Goal: Transaction & Acquisition: Purchase product/service

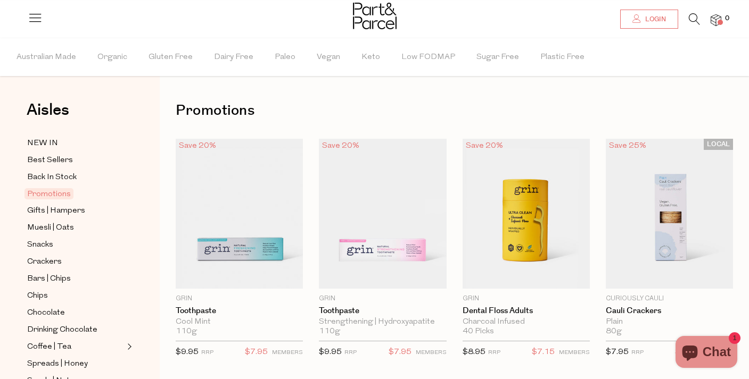
click at [649, 17] on span "Login" at bounding box center [653, 19] width 23 height 9
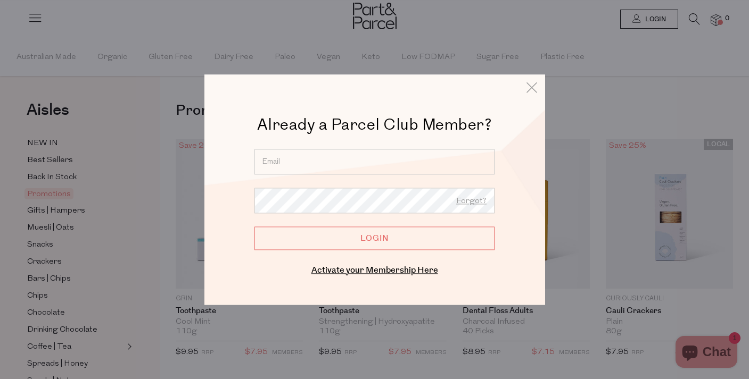
type input "alyssabarclay1@gmail.com"
click at [336, 234] on input "Login" at bounding box center [374, 238] width 240 height 23
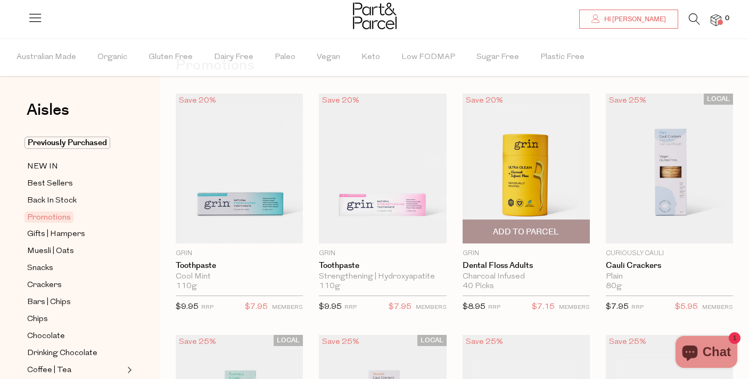
scroll to position [46, 0]
click at [523, 231] on span "Add To Parcel" at bounding box center [526, 231] width 66 height 11
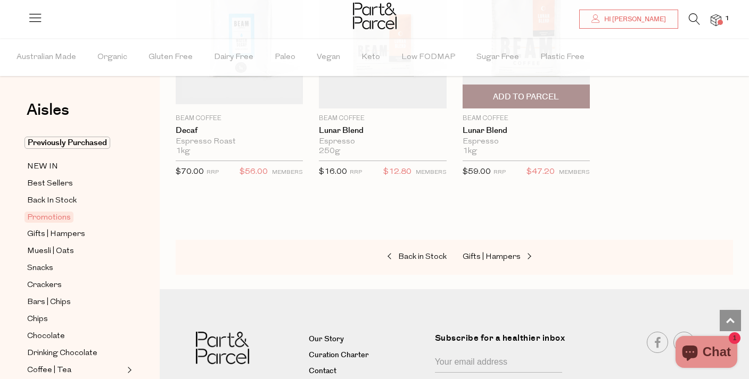
scroll to position [1161, 0]
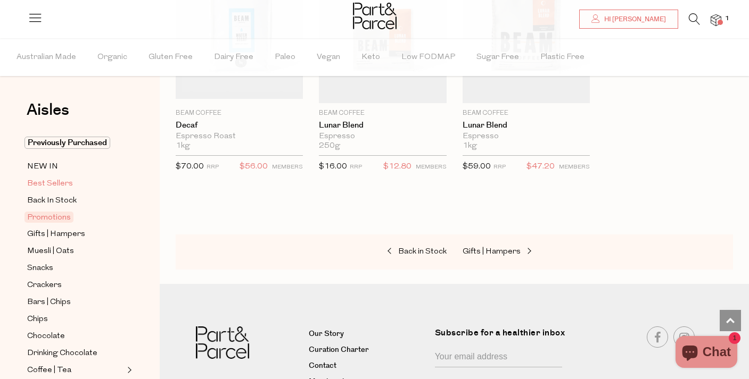
click at [69, 182] on span "Best Sellers" at bounding box center [50, 184] width 46 height 13
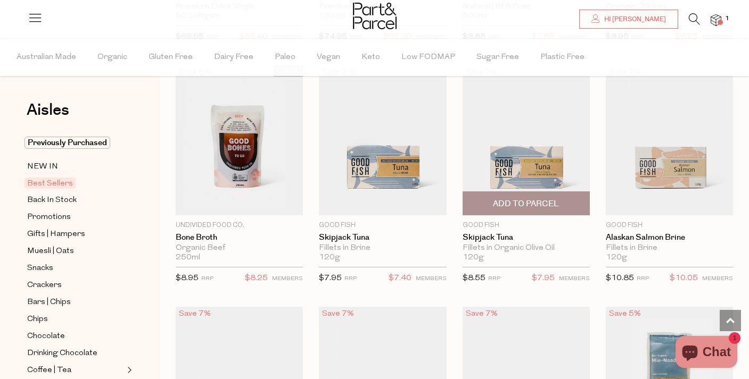
scroll to position [809, 0]
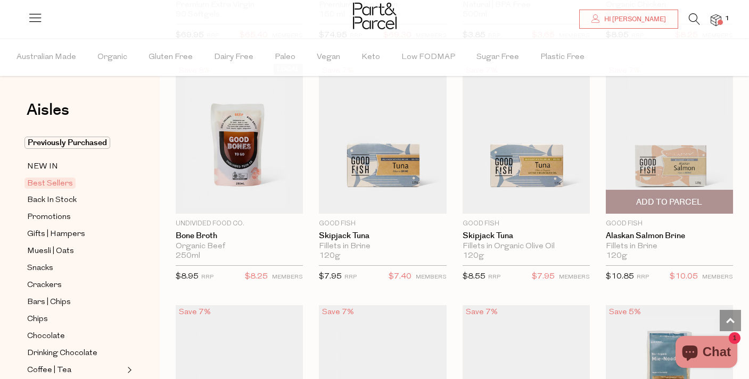
click at [671, 201] on span "Add To Parcel" at bounding box center [669, 202] width 66 height 11
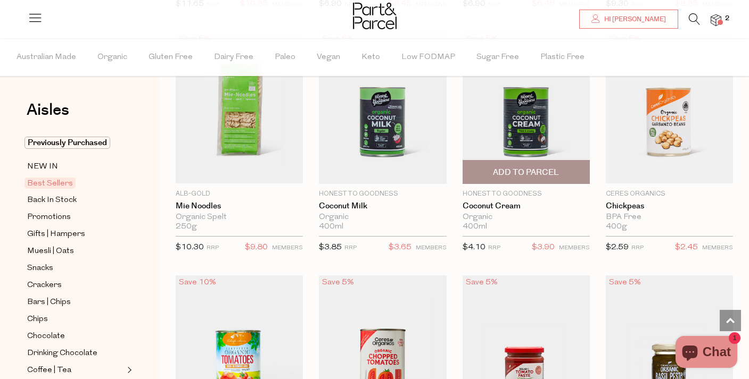
scroll to position [1324, 0]
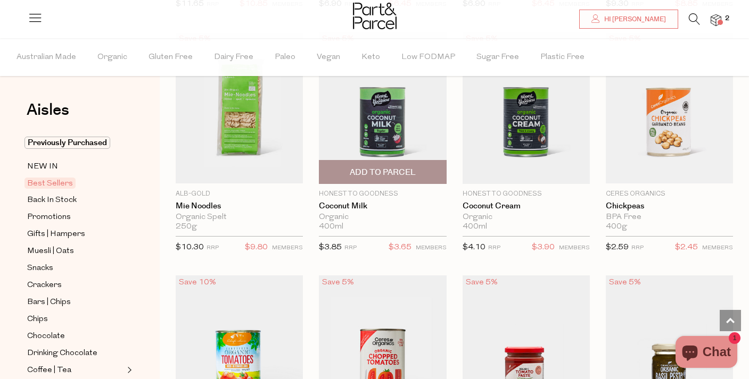
click at [386, 172] on span "Add To Parcel" at bounding box center [383, 172] width 66 height 11
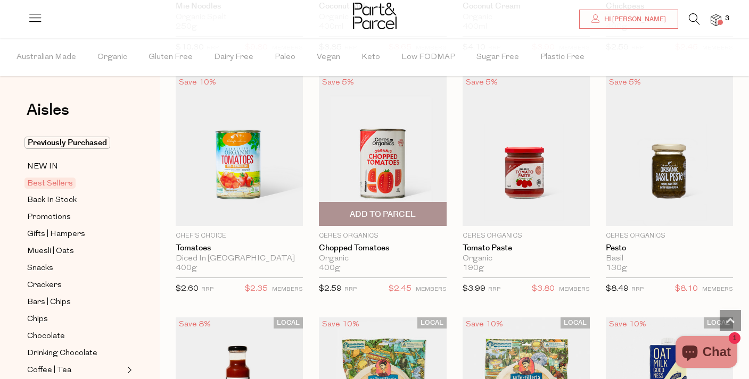
scroll to position [1526, 0]
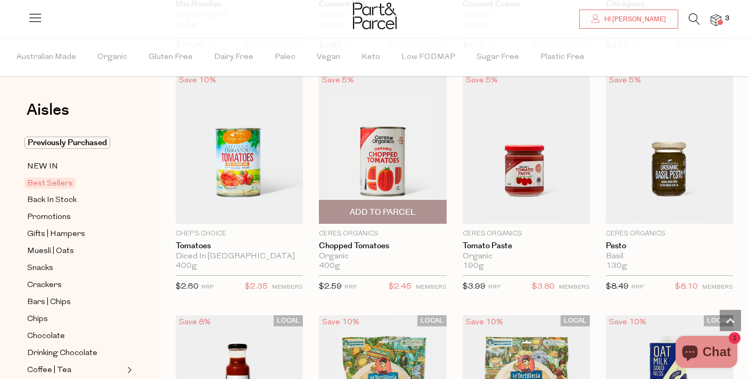
click at [403, 211] on span "Add To Parcel" at bounding box center [383, 212] width 66 height 11
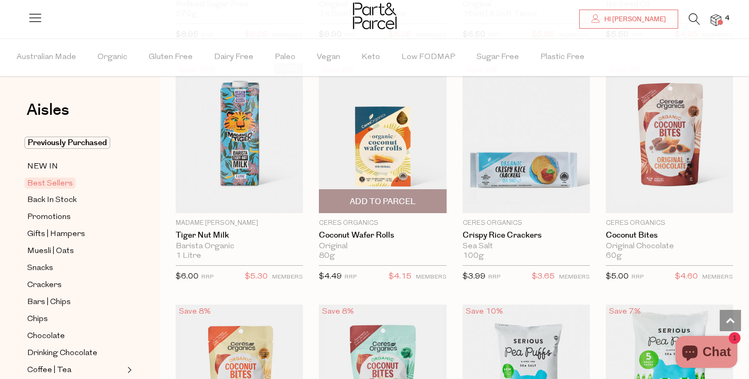
scroll to position [2021, 0]
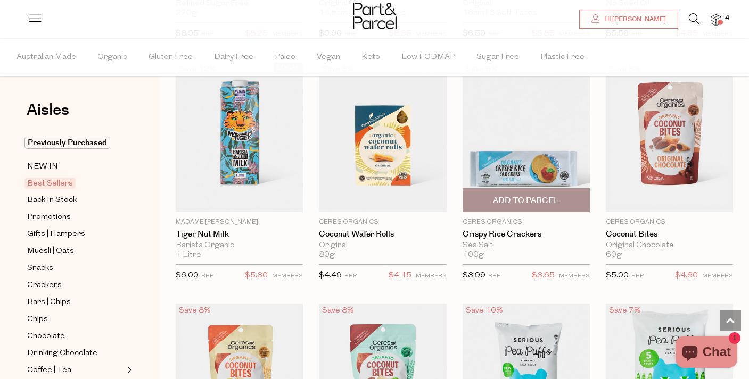
click at [538, 199] on span "Add To Parcel" at bounding box center [526, 200] width 66 height 11
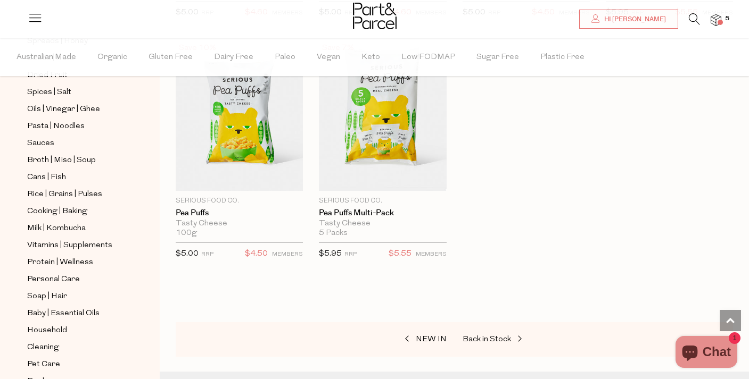
scroll to position [347, 0]
click at [51, 263] on span "Protein | Wellness" at bounding box center [60, 262] width 66 height 13
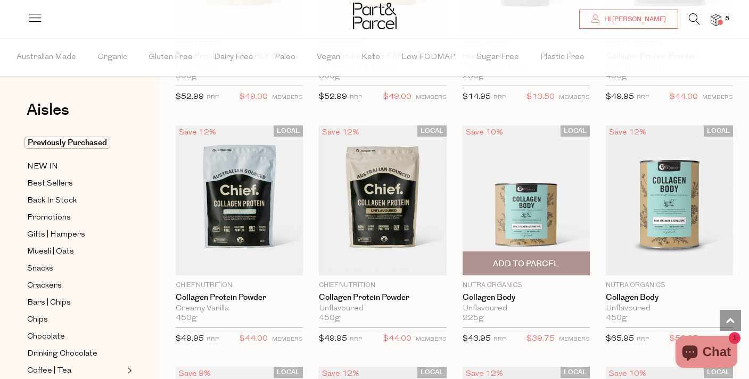
scroll to position [791, 0]
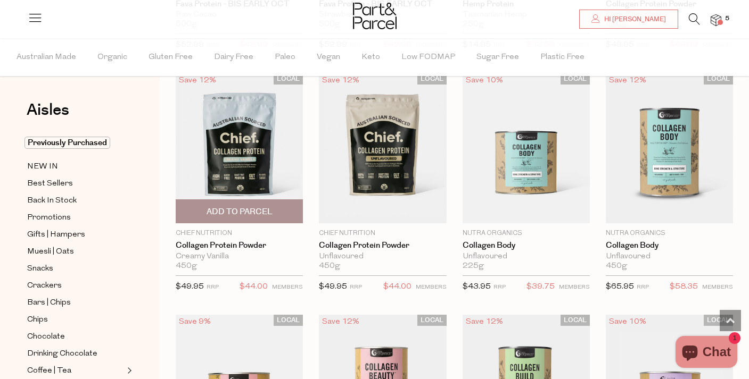
click at [225, 211] on span "Add To Parcel" at bounding box center [239, 211] width 66 height 11
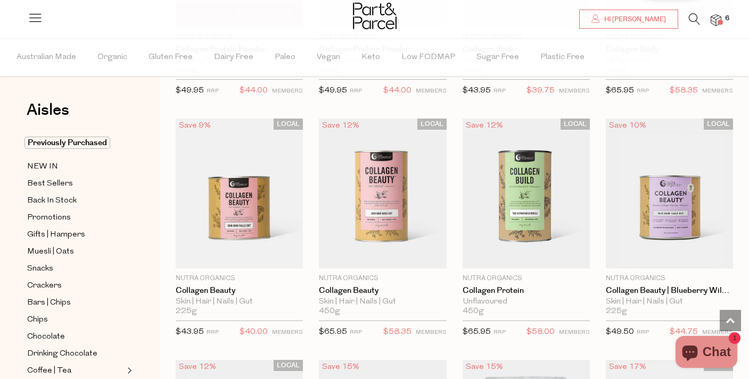
scroll to position [987, 0]
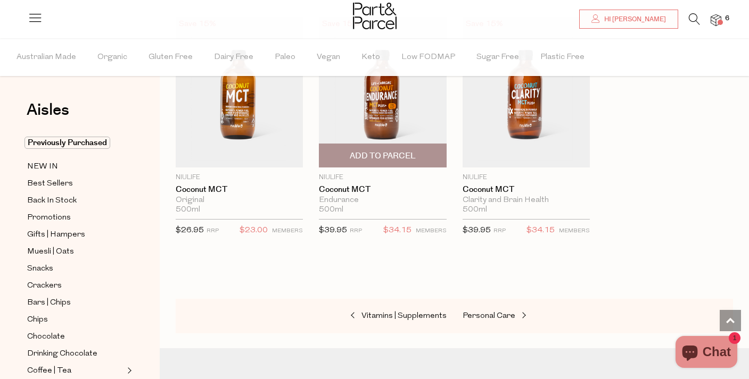
scroll to position [4983, 0]
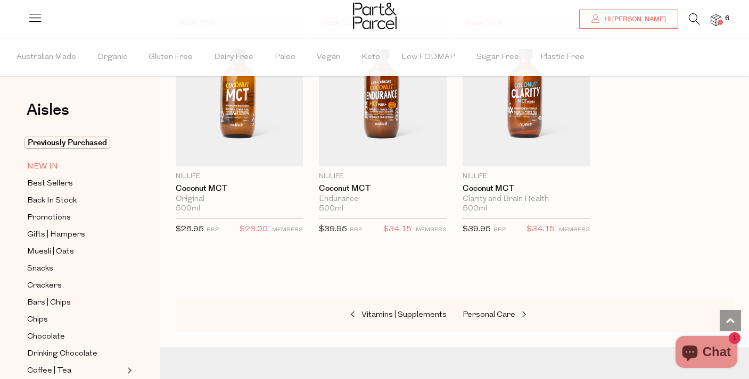
click at [41, 164] on span "NEW IN" at bounding box center [42, 167] width 31 height 13
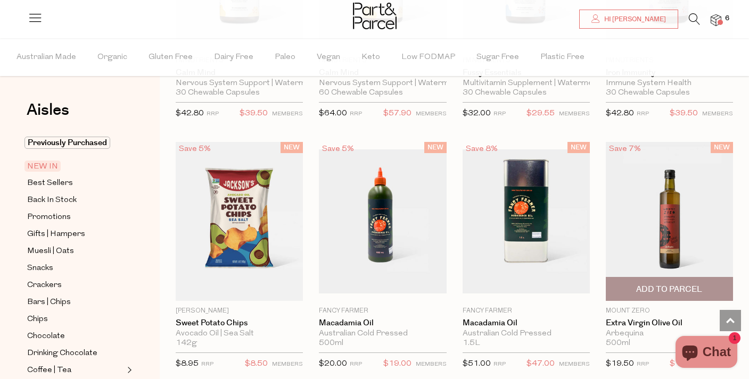
scroll to position [801, 0]
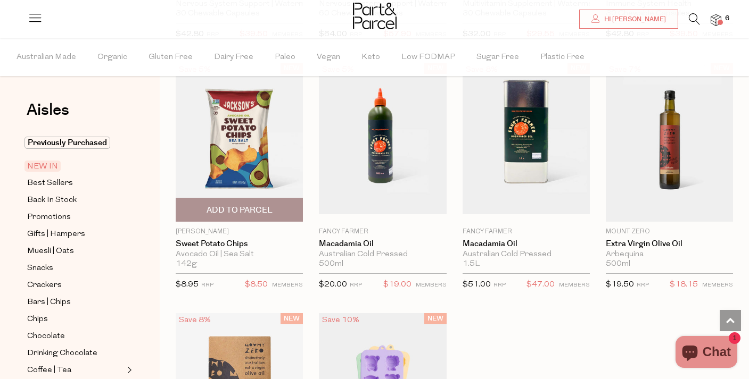
click at [244, 211] on span "Add To Parcel" at bounding box center [239, 210] width 66 height 11
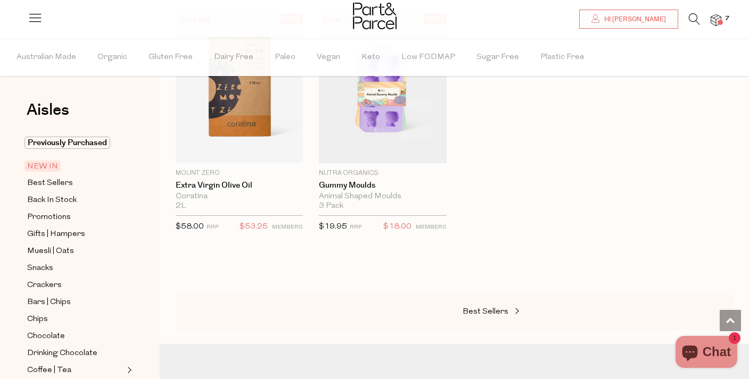
scroll to position [1102, 0]
click at [59, 248] on span "Muesli | Oats" at bounding box center [50, 251] width 47 height 13
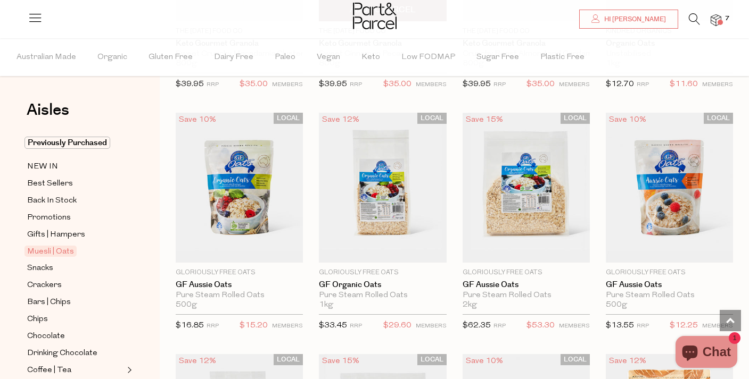
scroll to position [2494, 1]
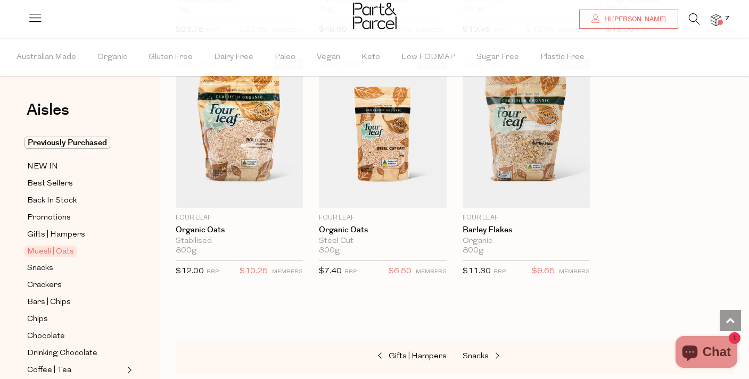
scroll to position [2981, 0]
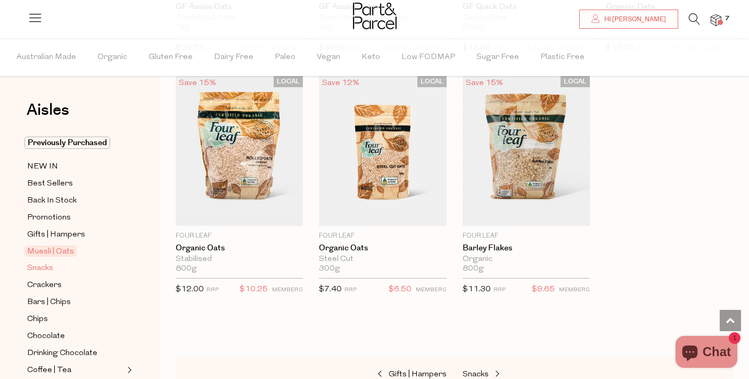
click at [36, 266] on span "Snacks" at bounding box center [40, 268] width 26 height 13
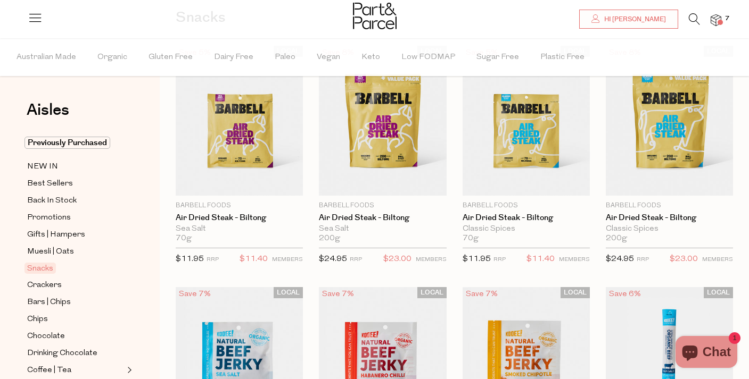
scroll to position [85, 0]
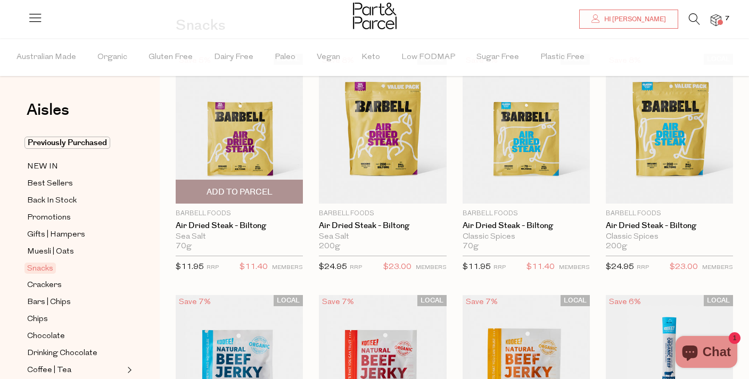
click at [263, 194] on span "Add To Parcel" at bounding box center [239, 192] width 66 height 11
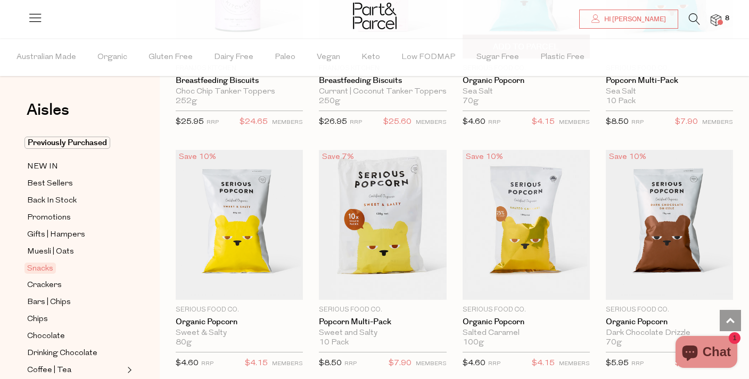
scroll to position [2660, 1]
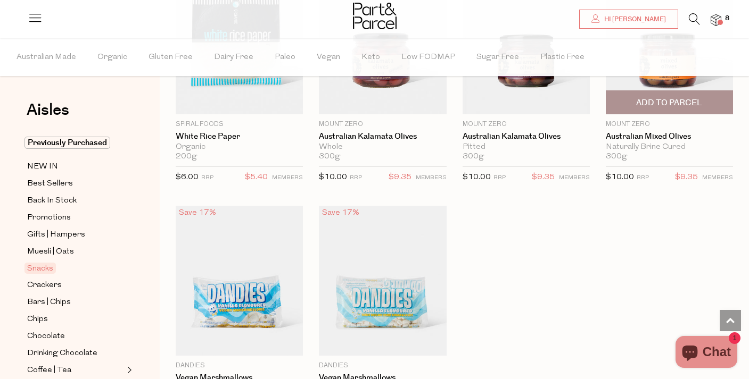
click at [656, 98] on span "Add To Parcel" at bounding box center [669, 102] width 66 height 11
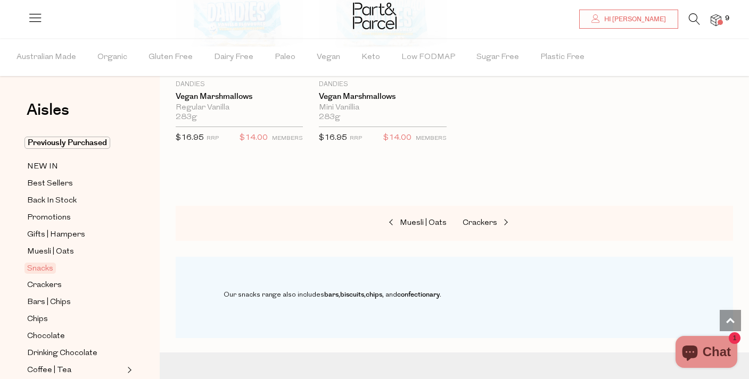
scroll to position [4332, 0]
click at [53, 286] on span "Crackers" at bounding box center [44, 285] width 35 height 13
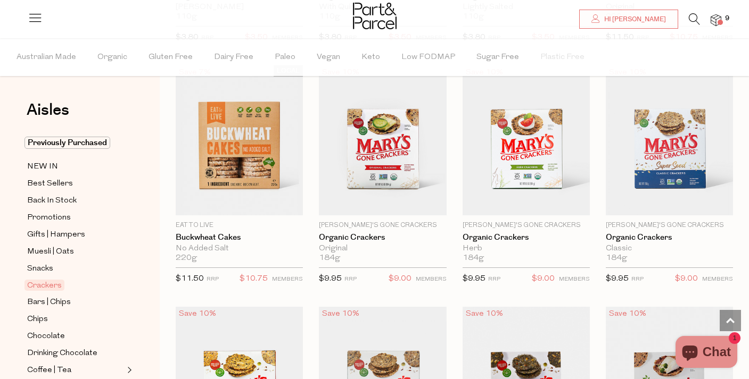
scroll to position [1038, 0]
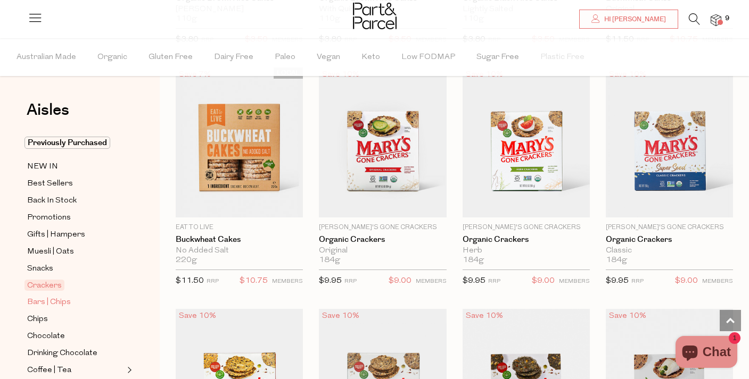
click at [41, 301] on span "Bars | Chips" at bounding box center [49, 302] width 44 height 13
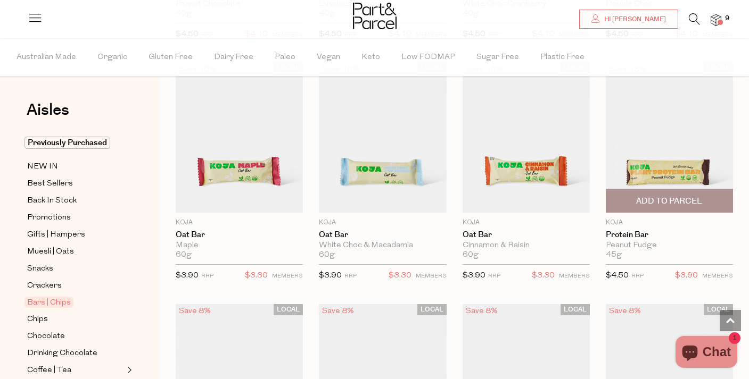
scroll to position [568, 0]
click at [677, 204] on span "Add To Parcel" at bounding box center [669, 201] width 66 height 11
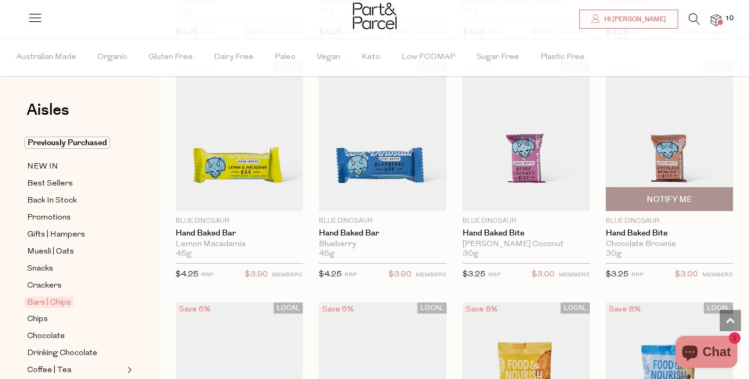
scroll to position [1539, 0]
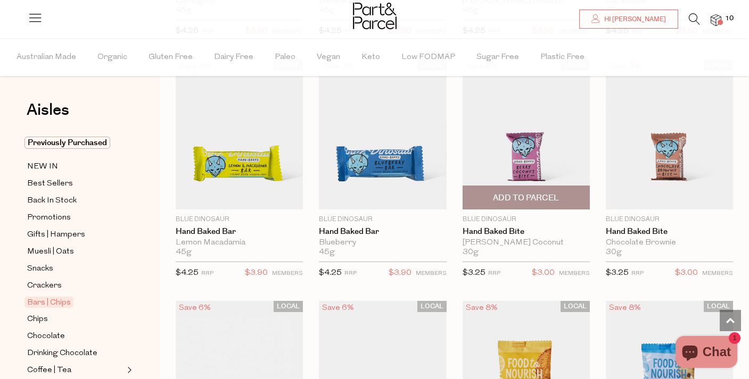
click at [523, 193] on span "Add To Parcel" at bounding box center [526, 198] width 66 height 11
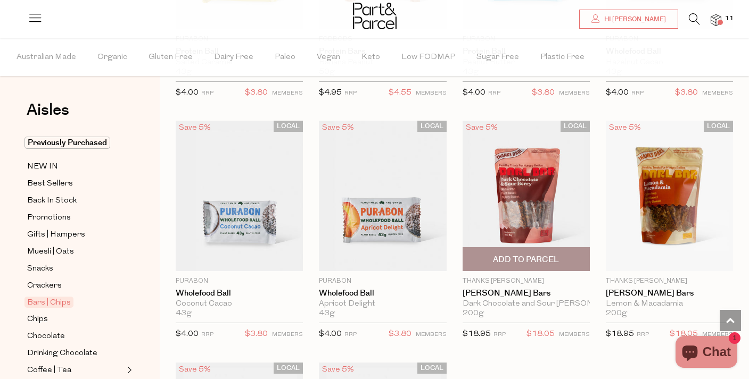
scroll to position [2698, 0]
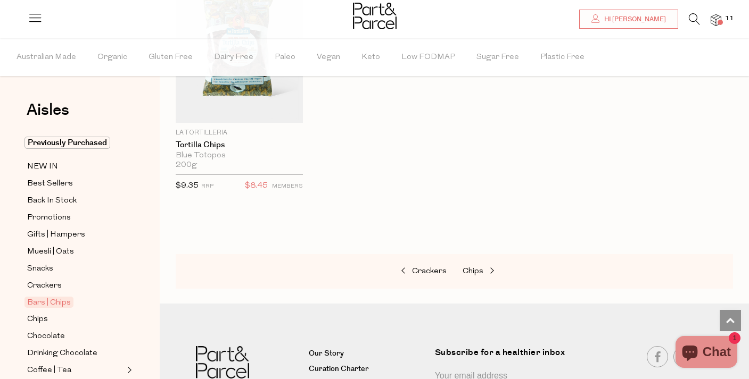
scroll to position [4321, 0]
click at [44, 319] on span "Chips" at bounding box center [37, 319] width 21 height 13
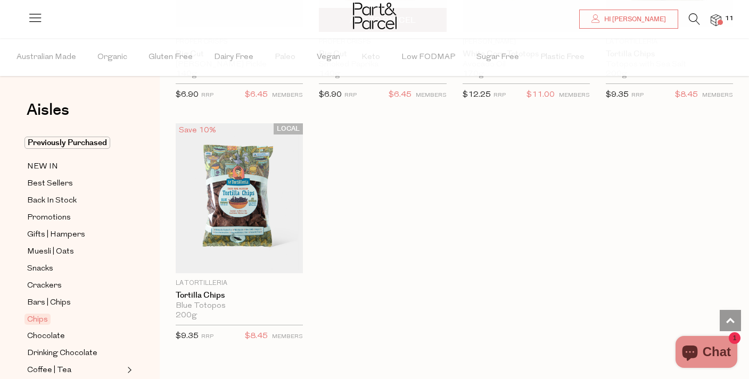
scroll to position [1010, 0]
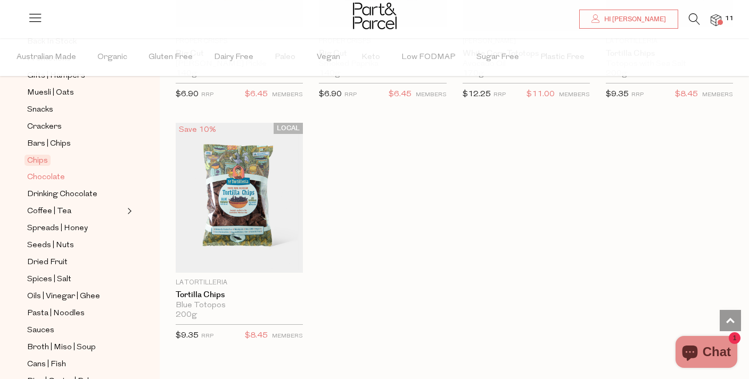
click at [53, 172] on span "Chocolate" at bounding box center [46, 177] width 38 height 13
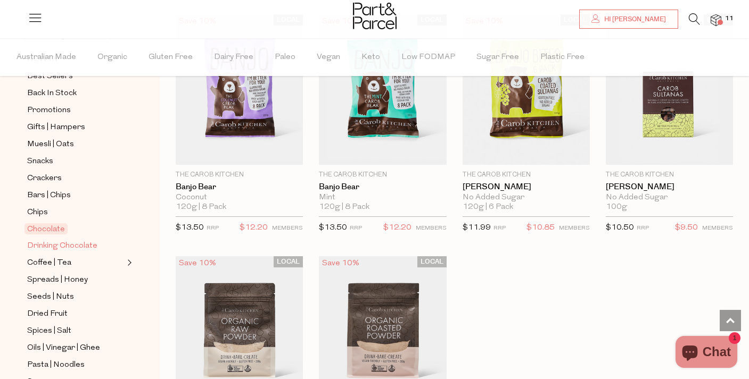
click at [74, 243] on span "Drinking Chocolate" at bounding box center [62, 246] width 70 height 13
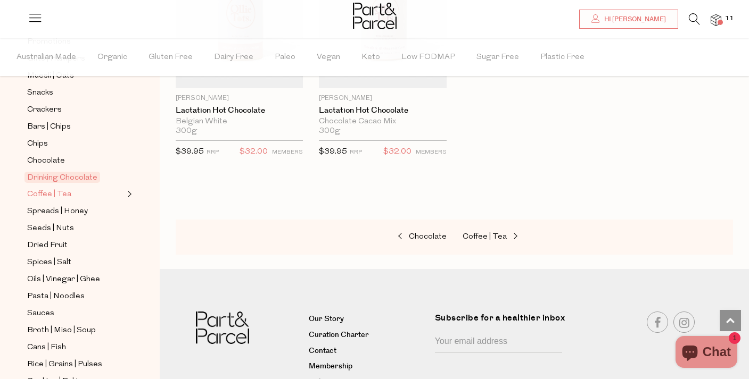
click at [69, 197] on link "Coffee | Tea" at bounding box center [75, 194] width 97 height 13
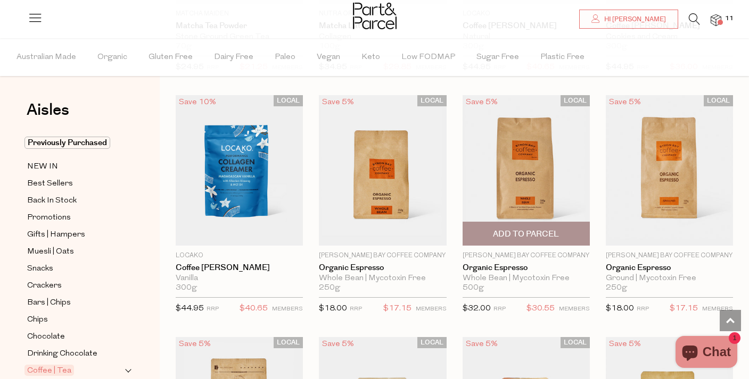
scroll to position [4457, 0]
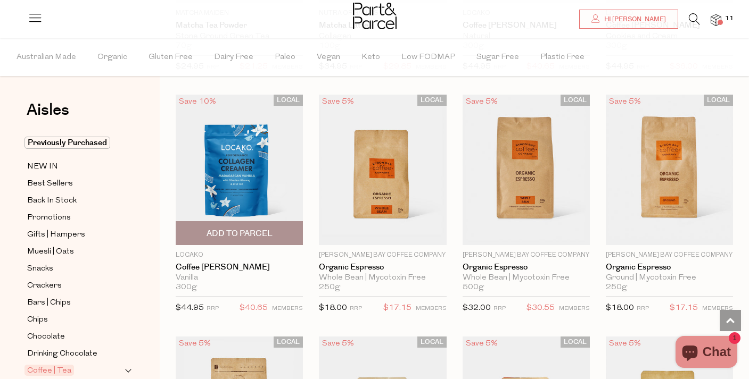
click at [244, 159] on img at bounding box center [239, 170] width 127 height 150
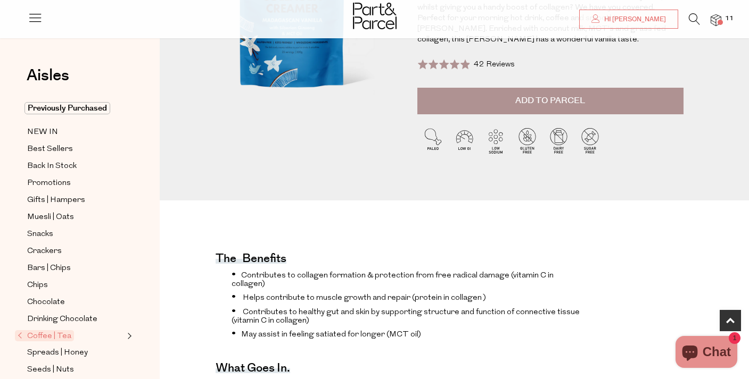
scroll to position [184, 0]
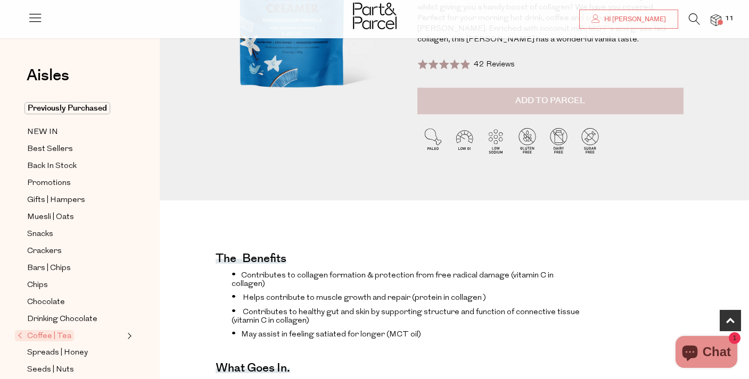
click at [485, 89] on button "Add to Parcel" at bounding box center [550, 101] width 266 height 27
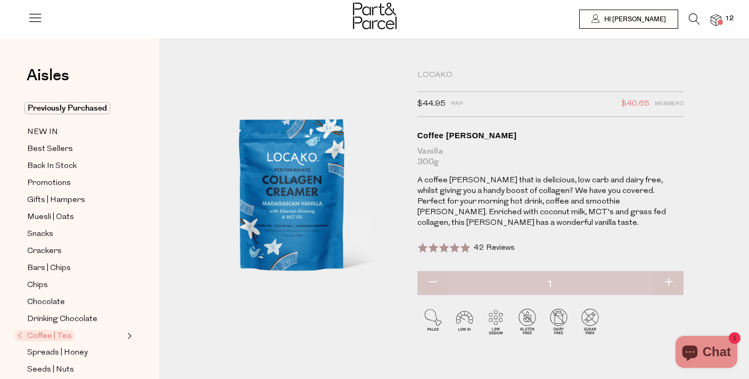
scroll to position [0, 0]
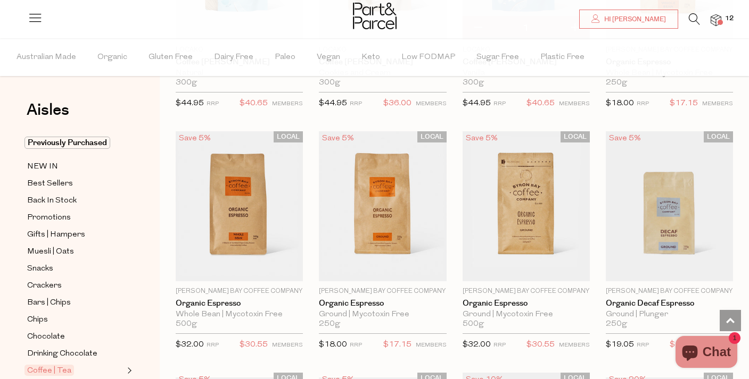
scroll to position [1494, 0]
click at [261, 268] on span "Add To Parcel" at bounding box center [239, 269] width 66 height 11
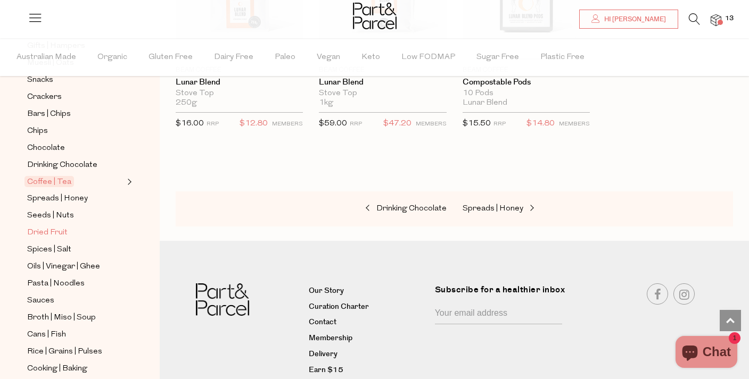
scroll to position [197, 0]
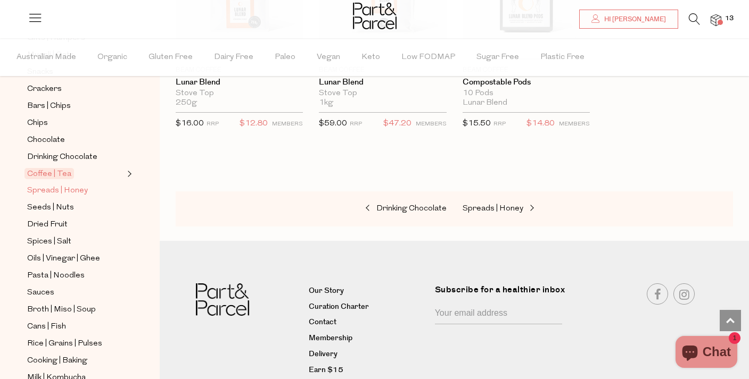
click at [62, 188] on span "Spreads | Honey" at bounding box center [57, 191] width 61 height 13
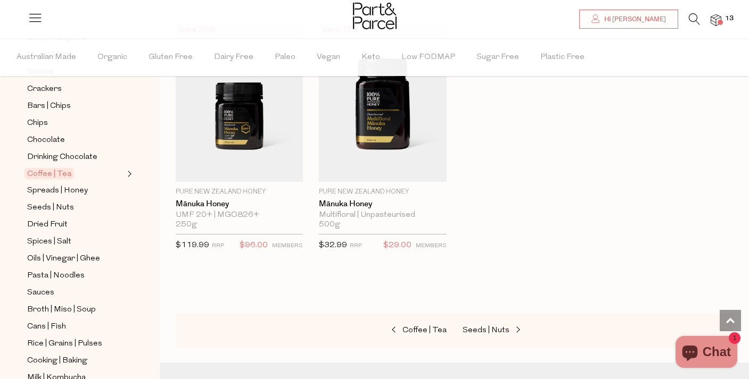
scroll to position [5458, 0]
click at [56, 206] on span "Seeds | Nuts" at bounding box center [50, 208] width 47 height 13
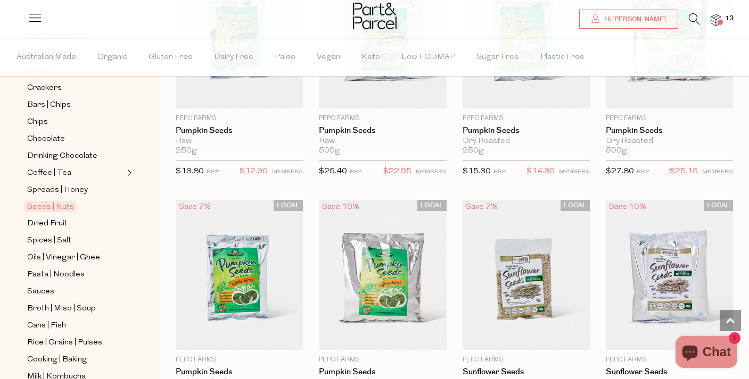
scroll to position [201, 0]
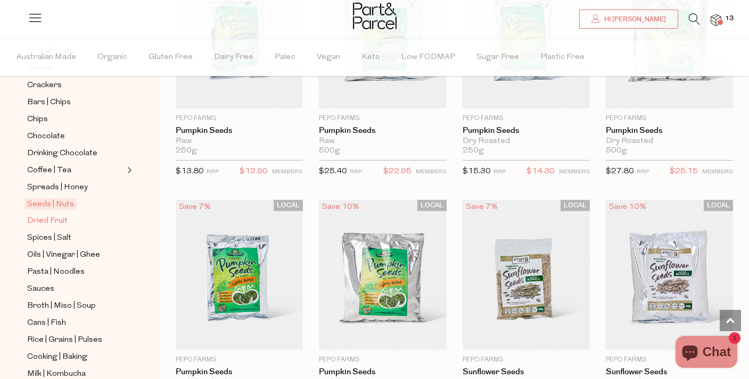
click at [64, 223] on span "Dried Fruit" at bounding box center [47, 221] width 40 height 13
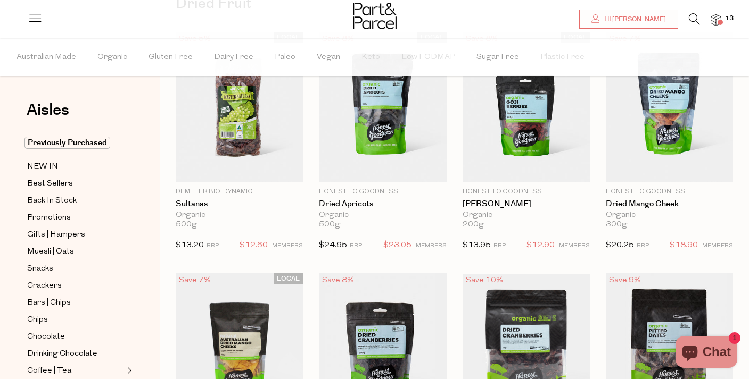
scroll to position [106, 0]
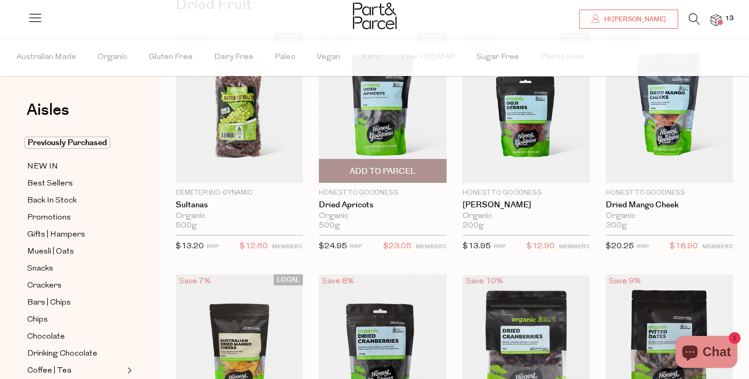
click at [384, 177] on span "Add To Parcel" at bounding box center [383, 171] width 66 height 11
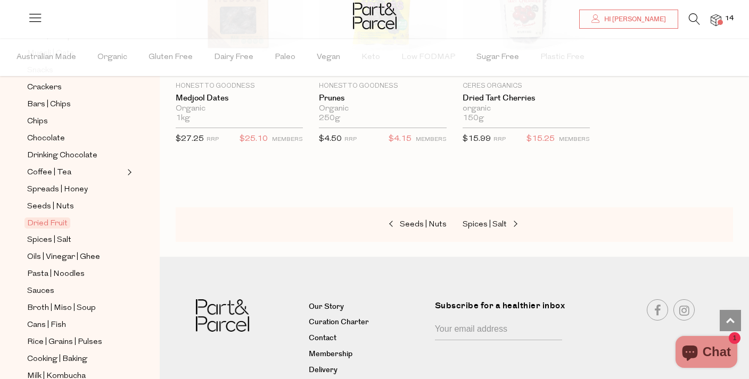
scroll to position [201, 0]
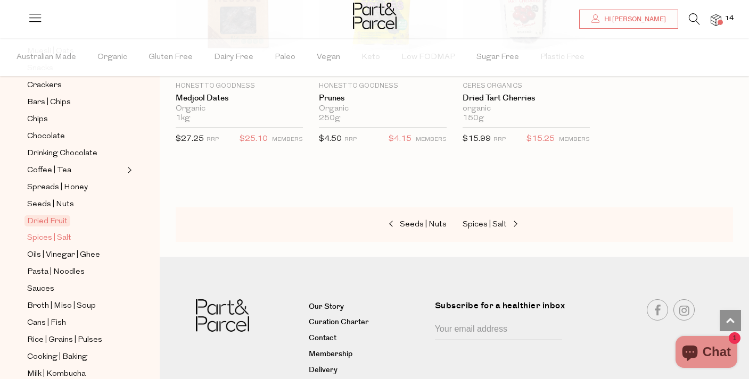
click at [66, 237] on span "Spices | Salt" at bounding box center [49, 238] width 44 height 13
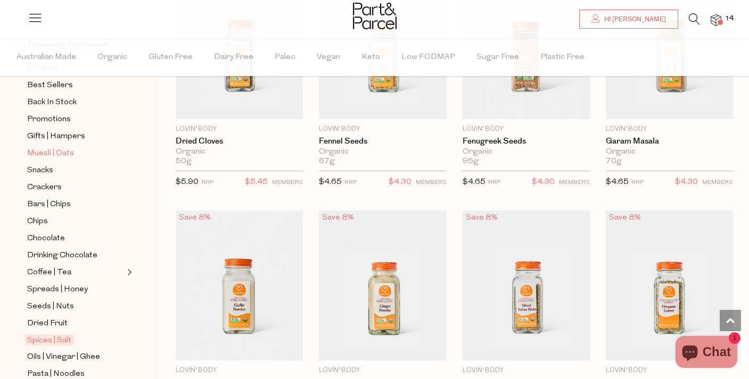
scroll to position [234, 0]
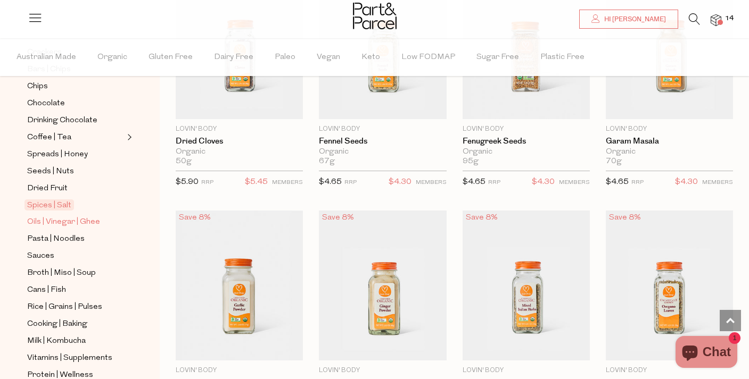
click at [78, 220] on span "Oils | Vinegar | Ghee" at bounding box center [63, 222] width 73 height 13
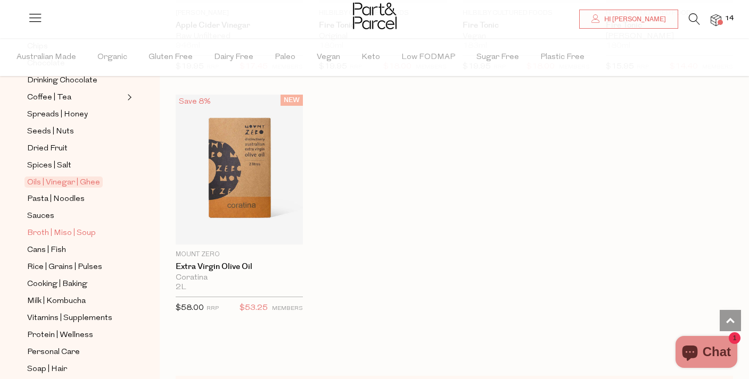
scroll to position [285, 0]
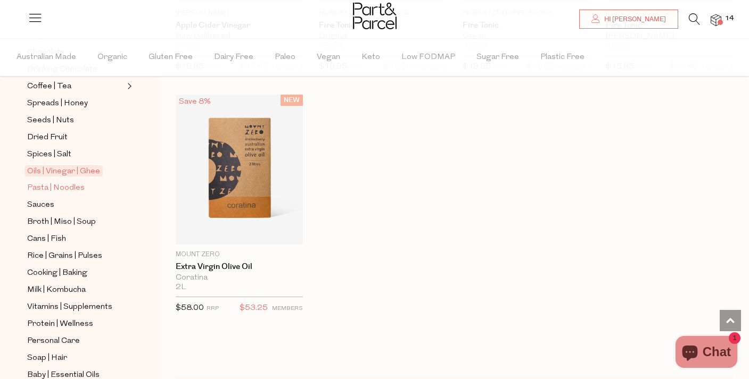
click at [77, 186] on span "Pasta | Noodles" at bounding box center [55, 188] width 57 height 13
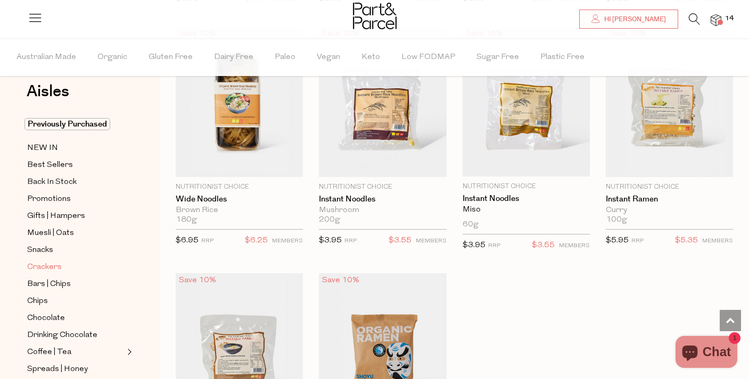
scroll to position [26, 0]
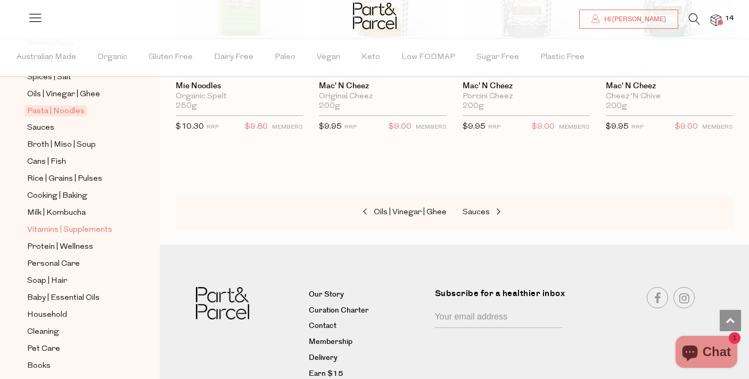
scroll to position [369, 0]
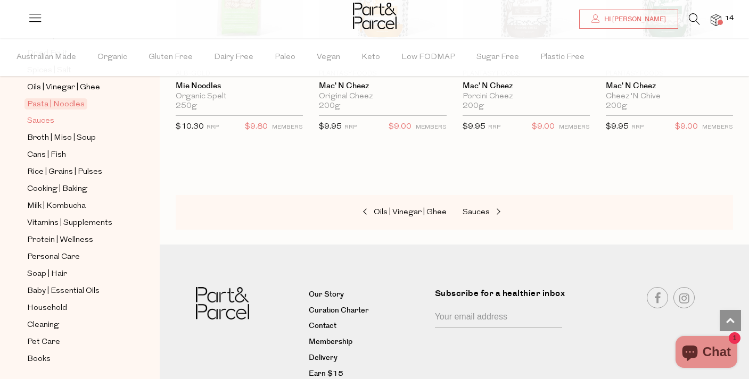
click at [34, 123] on span "Sauces" at bounding box center [40, 121] width 27 height 13
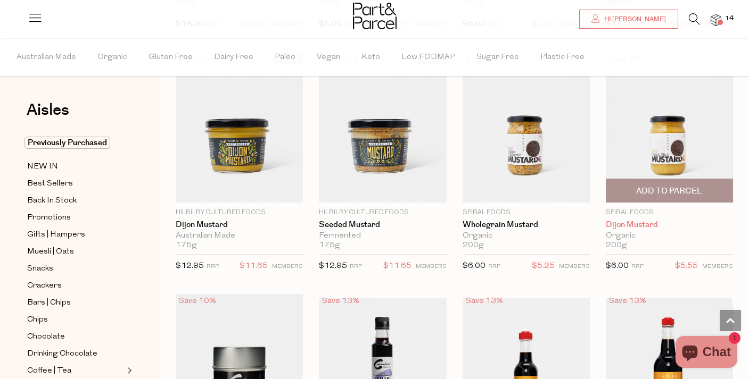
scroll to position [2517, 0]
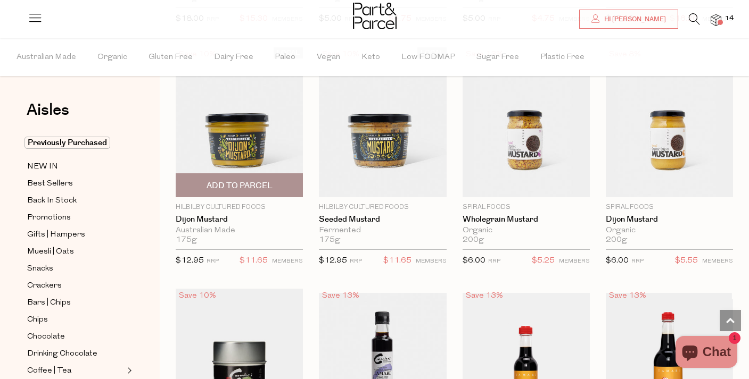
click at [227, 180] on span "Add To Parcel" at bounding box center [239, 185] width 66 height 11
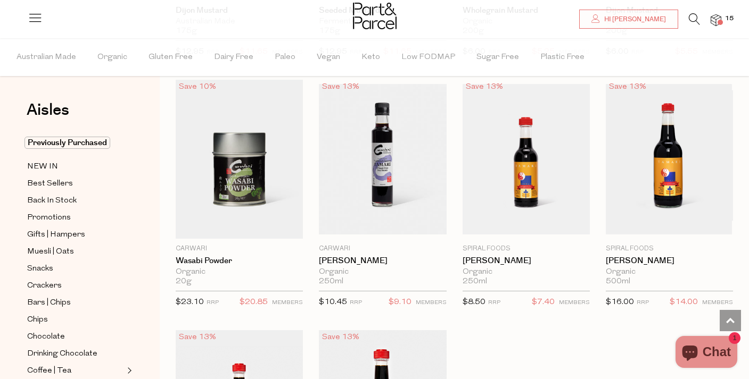
scroll to position [2727, 0]
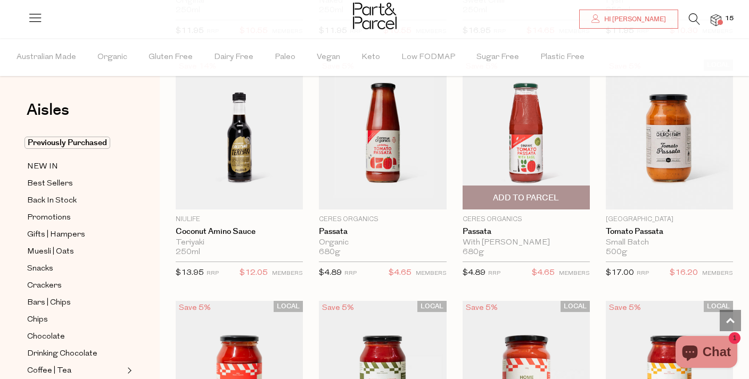
scroll to position [3497, 0]
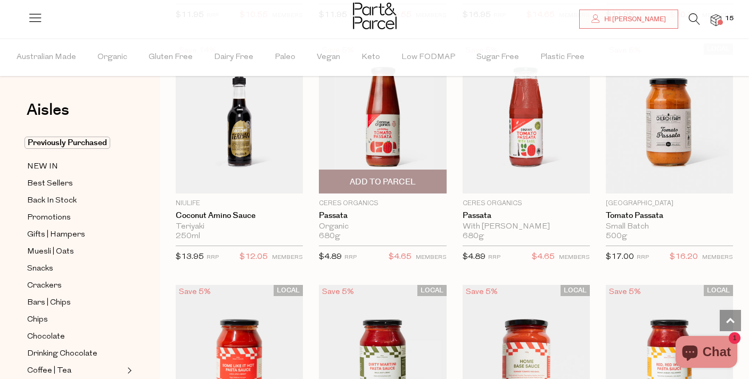
click at [404, 177] on span "Add To Parcel" at bounding box center [383, 182] width 66 height 11
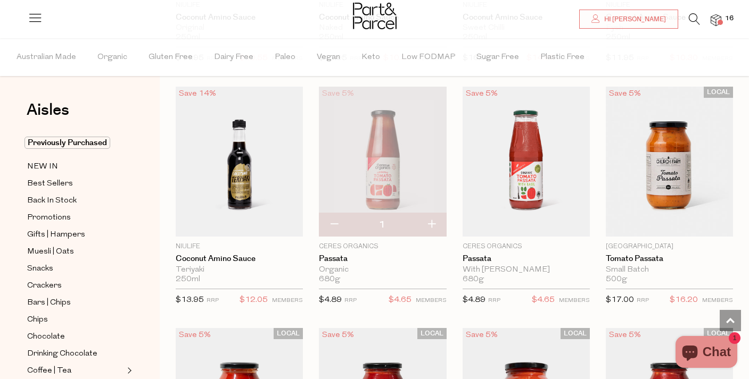
scroll to position [3446, 0]
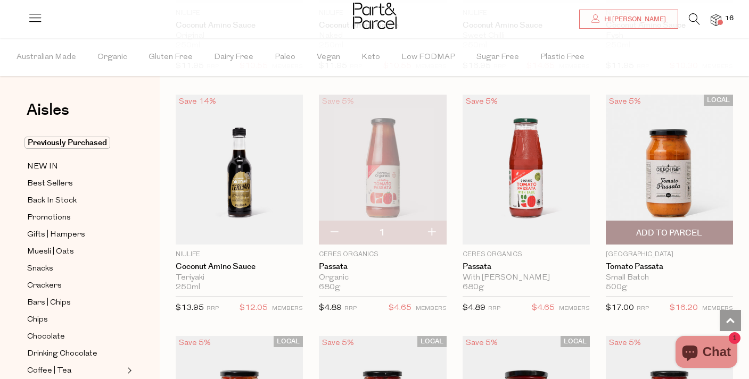
click at [683, 228] on span "Add To Parcel" at bounding box center [669, 233] width 66 height 11
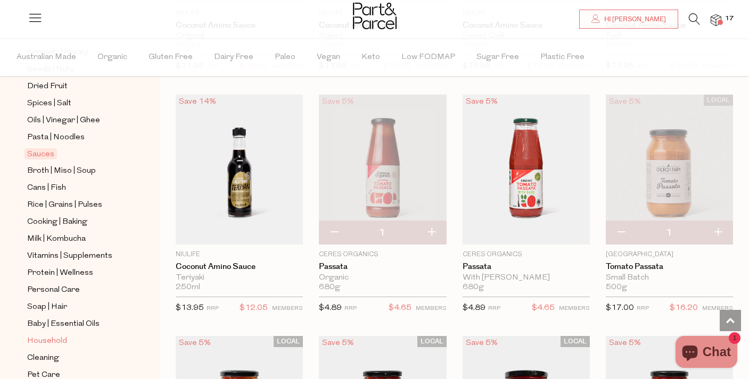
scroll to position [341, 0]
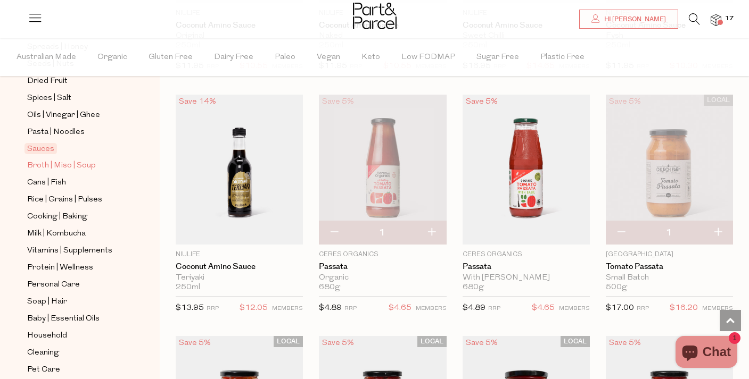
click at [66, 167] on span "Broth | Miso | Soup" at bounding box center [61, 166] width 69 height 13
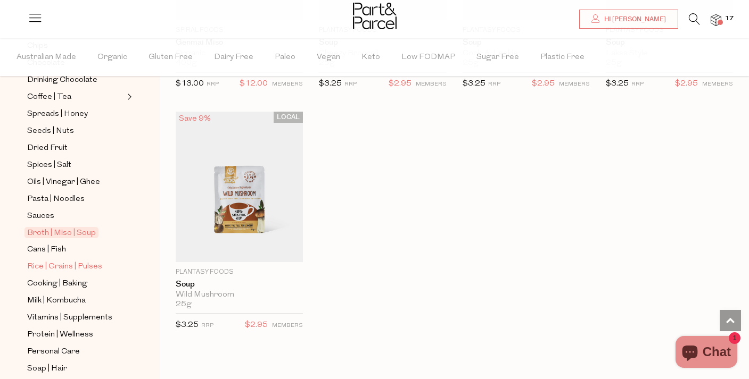
scroll to position [275, 0]
click at [48, 247] on span "Cans | Fish" at bounding box center [46, 249] width 39 height 13
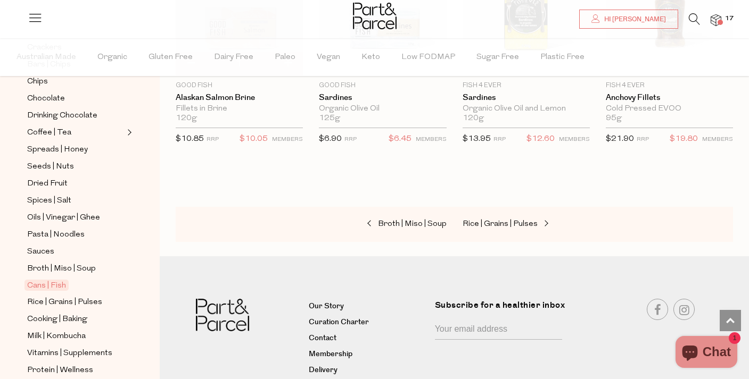
scroll to position [247, 0]
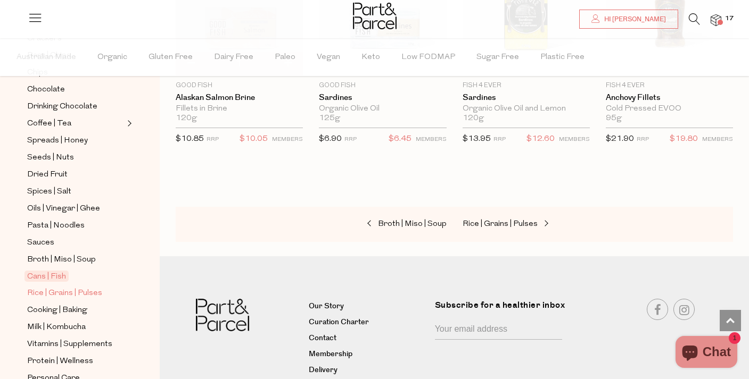
click at [65, 290] on span "Rice | Grains | Pulses" at bounding box center [64, 293] width 75 height 13
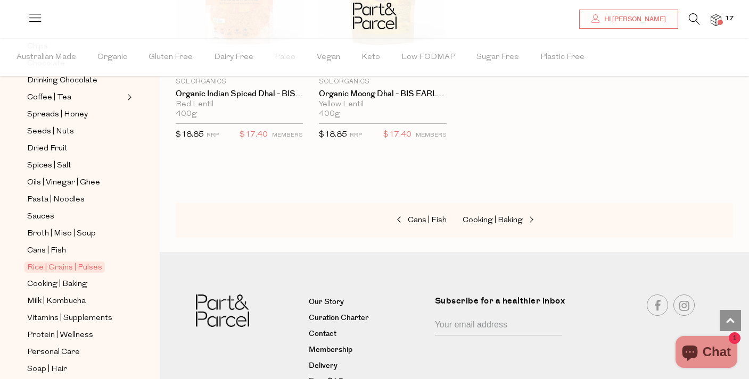
scroll to position [277, 0]
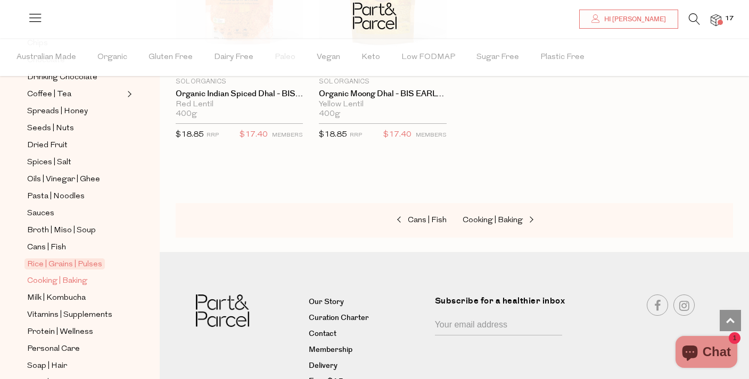
click at [75, 282] on span "Cooking | Baking" at bounding box center [57, 281] width 60 height 13
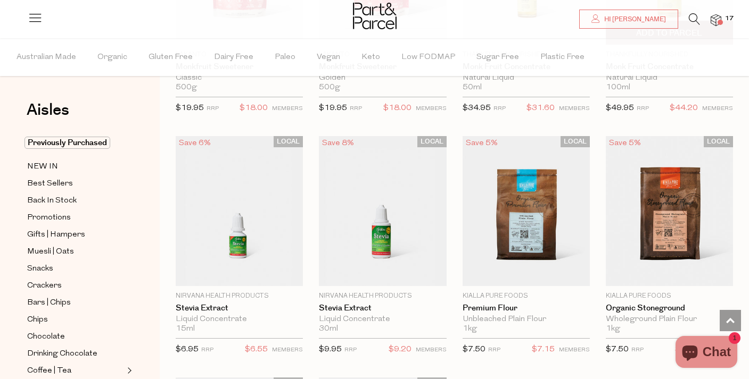
scroll to position [2671, 0]
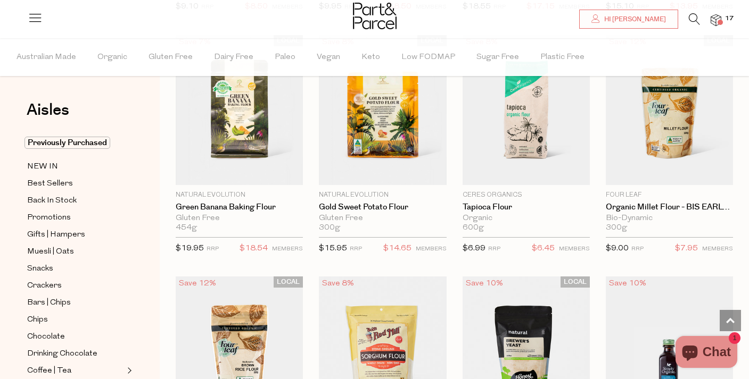
scroll to position [4220, 0]
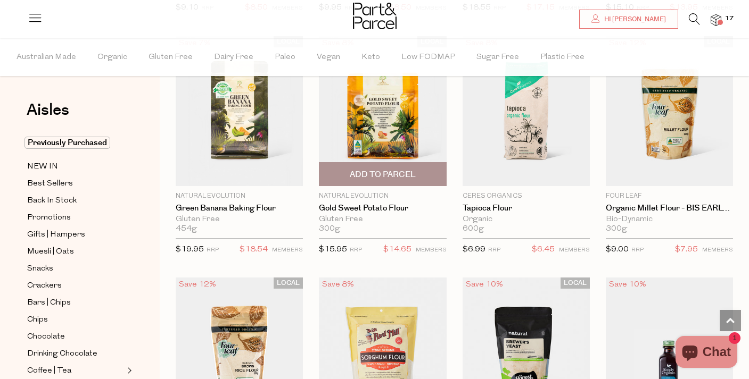
click at [382, 169] on span "Add To Parcel" at bounding box center [383, 174] width 66 height 11
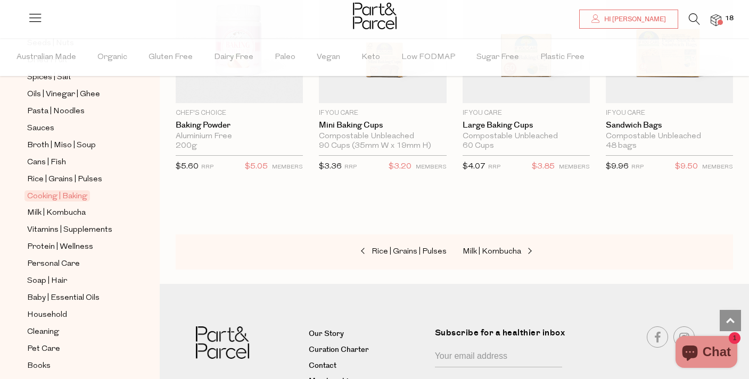
scroll to position [363, 0]
click at [48, 209] on span "Milk | Kombucha" at bounding box center [56, 212] width 59 height 13
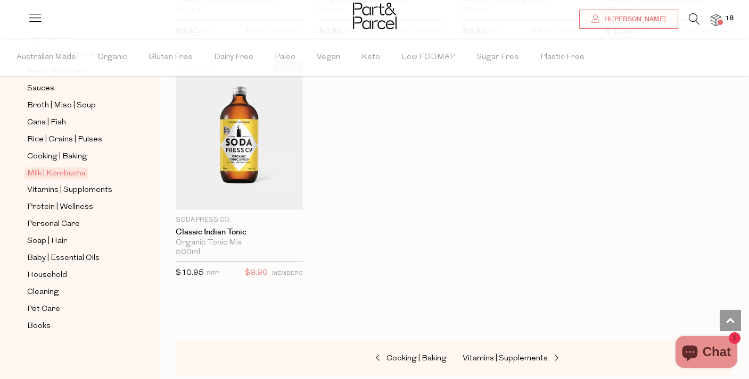
scroll to position [402, 0]
click at [48, 190] on span "Vitamins | Supplements" at bounding box center [69, 190] width 85 height 13
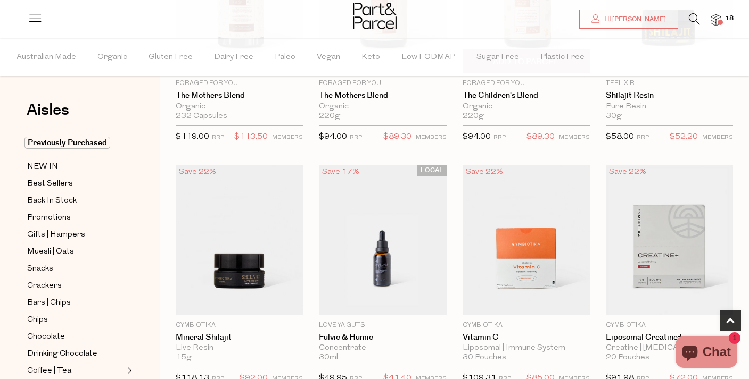
scroll to position [224, 0]
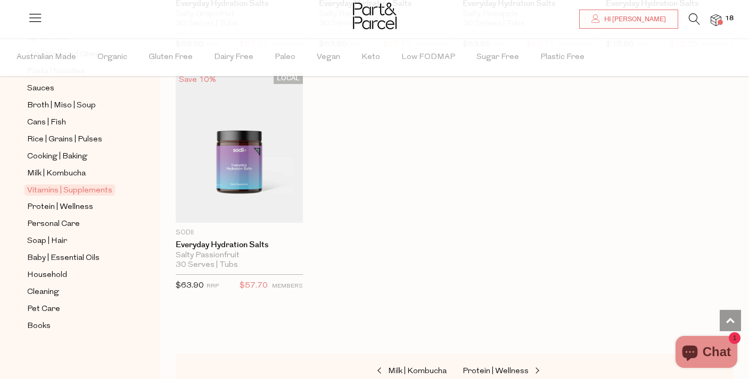
scroll to position [402, 0]
click at [64, 206] on span "Protein | Wellness" at bounding box center [60, 207] width 66 height 13
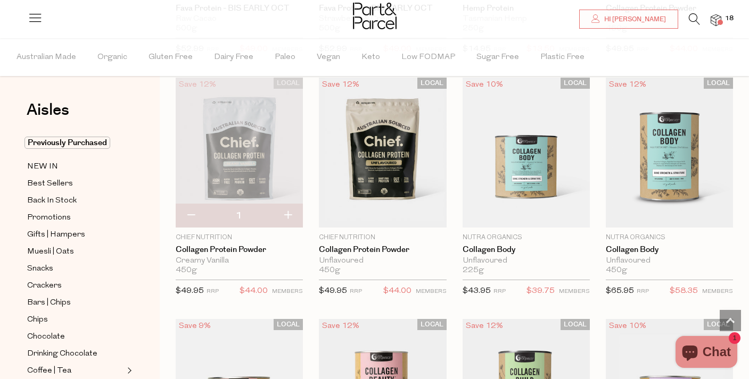
scroll to position [795, 0]
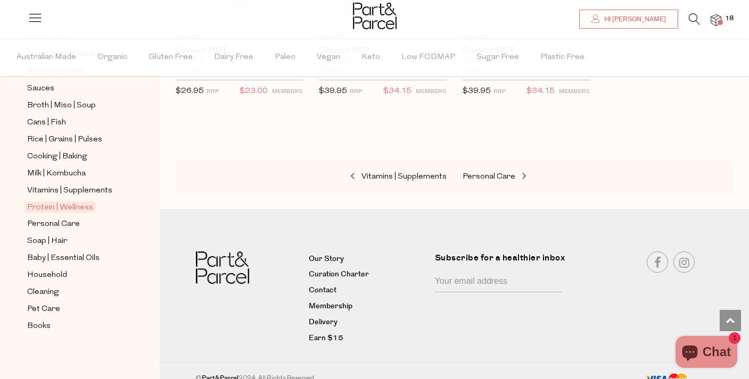
scroll to position [402, 0]
click at [68, 223] on span "Personal Care" at bounding box center [53, 224] width 53 height 13
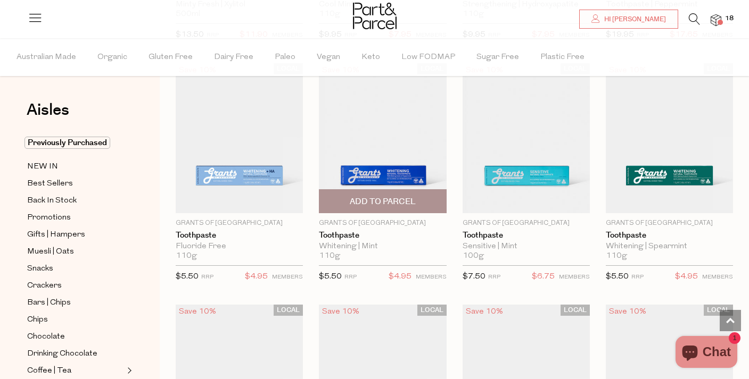
scroll to position [1777, 0]
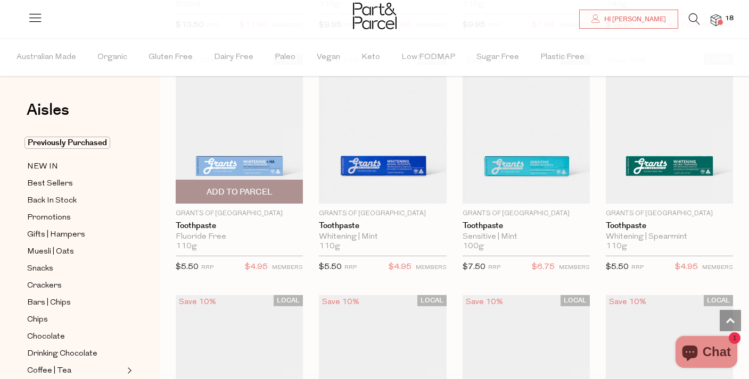
click at [246, 191] on span "Add To Parcel" at bounding box center [239, 192] width 66 height 11
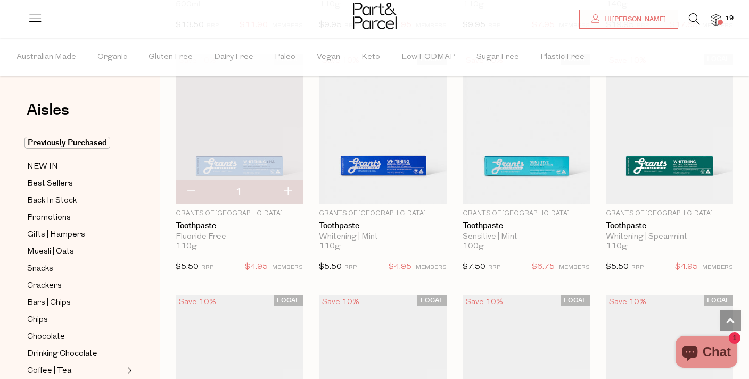
click at [190, 180] on button "button" at bounding box center [191, 191] width 30 height 23
type input "0"
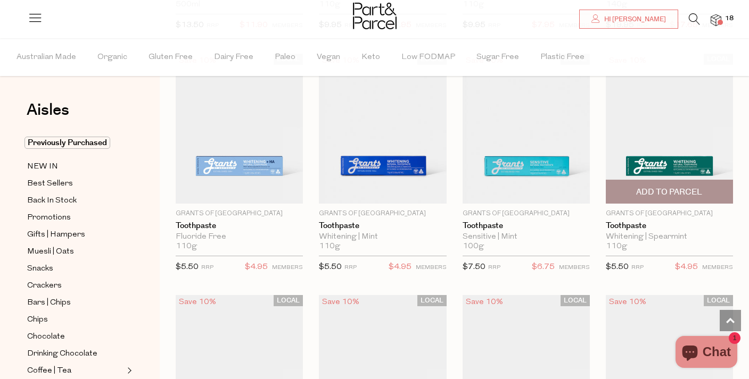
click at [683, 187] on span "Add To Parcel" at bounding box center [669, 192] width 66 height 11
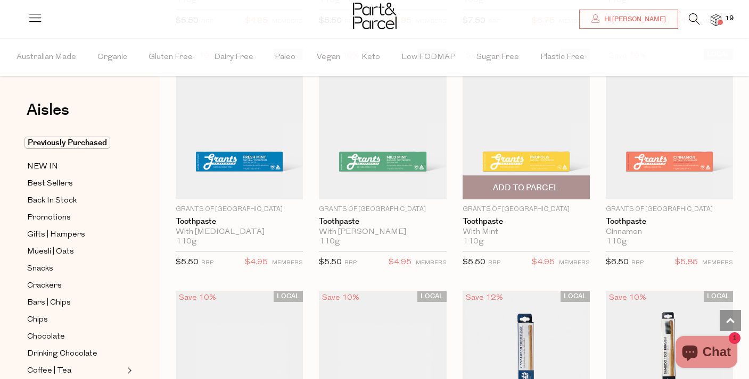
scroll to position [2024, 0]
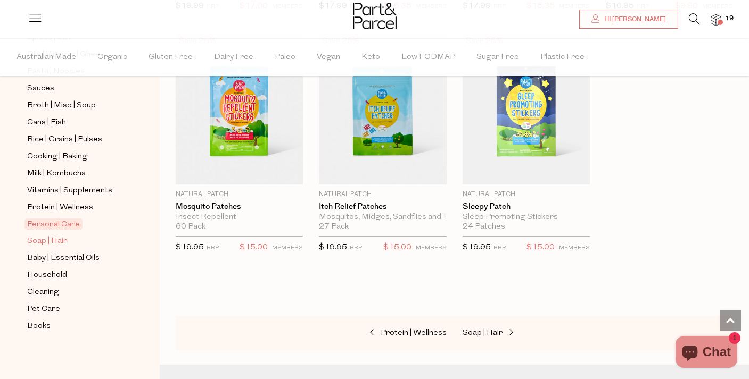
scroll to position [402, 0]
click at [51, 237] on span "Soap | Hair" at bounding box center [47, 241] width 40 height 13
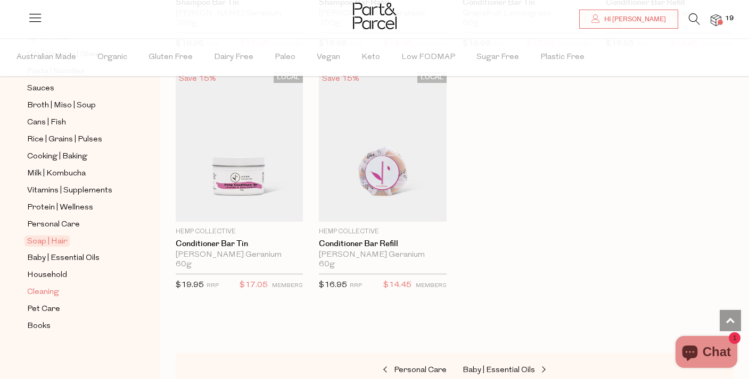
scroll to position [402, 0]
click at [77, 257] on span "Baby | Essential Oils" at bounding box center [63, 258] width 72 height 13
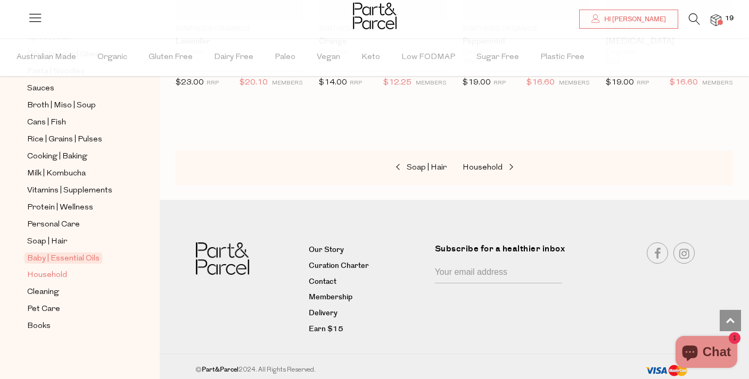
scroll to position [402, 0]
click at [49, 272] on span "Household" at bounding box center [47, 275] width 40 height 13
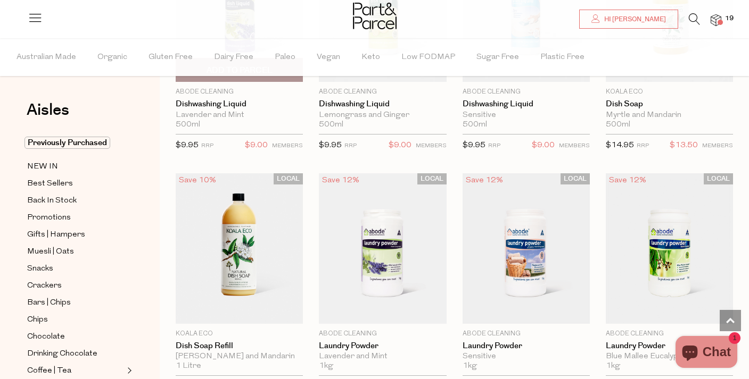
scroll to position [2164, 0]
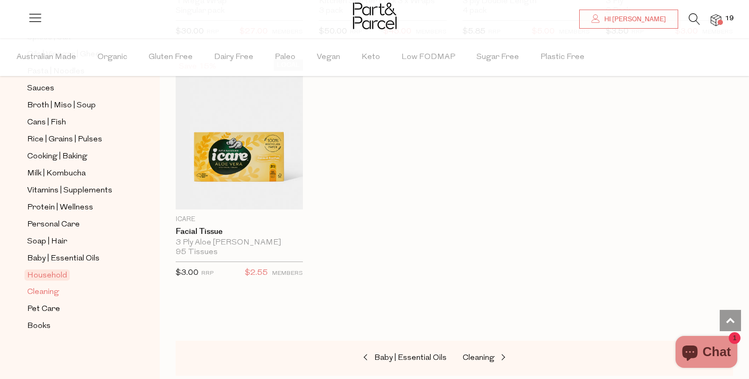
scroll to position [402, 0]
click at [50, 289] on span "Cleaning" at bounding box center [43, 292] width 32 height 13
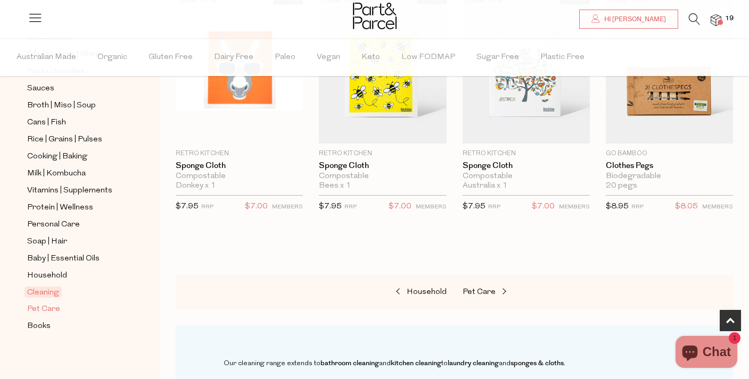
scroll to position [402, 0]
click at [46, 311] on span "Pet Care" at bounding box center [43, 309] width 33 height 13
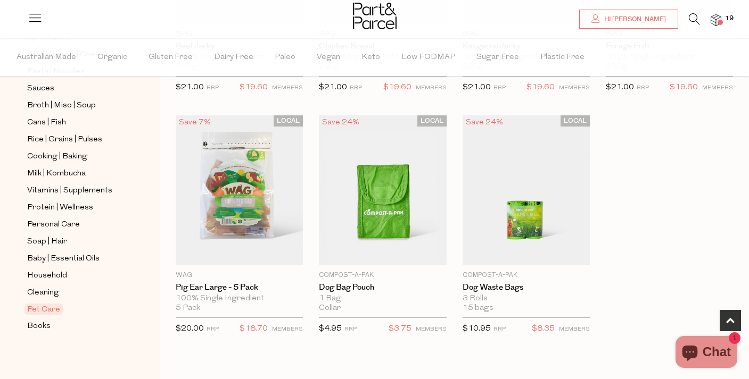
scroll to position [402, 0]
click at [46, 330] on span "Books" at bounding box center [38, 326] width 23 height 13
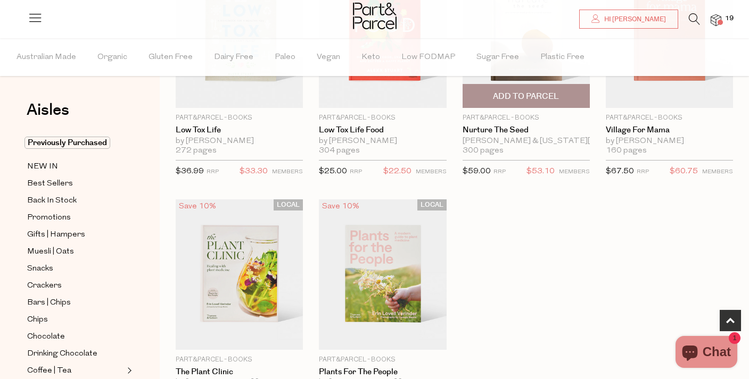
scroll to position [423, 0]
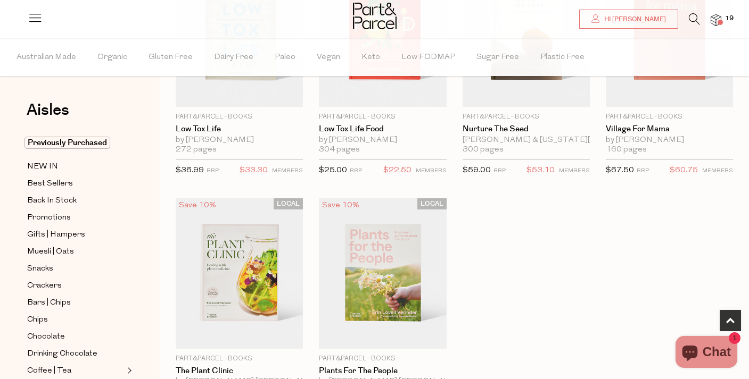
click at [721, 19] on div at bounding box center [374, 17] width 749 height 35
click at [51, 236] on span "Gifts | Hampers" at bounding box center [56, 235] width 58 height 13
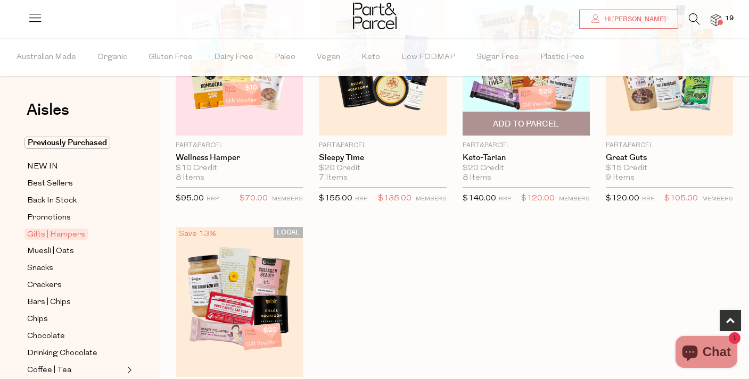
scroll to position [397, 0]
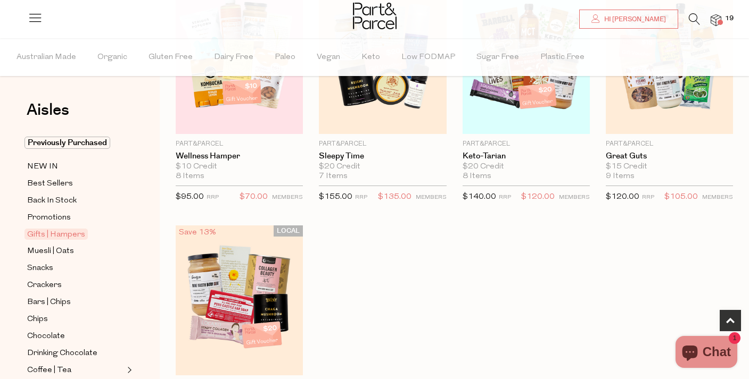
click at [716, 18] on img at bounding box center [715, 20] width 11 height 12
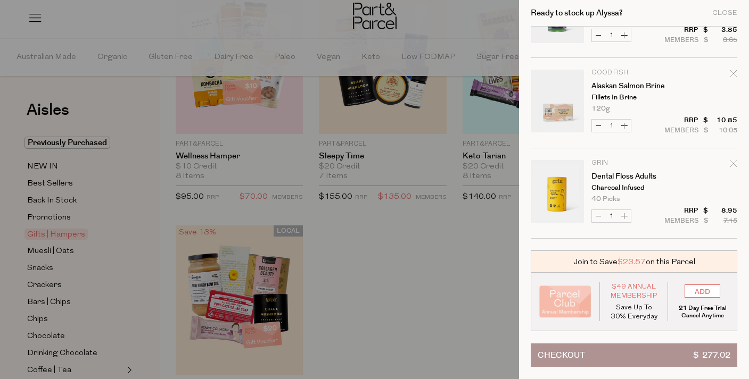
scroll to position [1506, 0]
click at [693, 289] on input "ADD" at bounding box center [702, 291] width 36 height 13
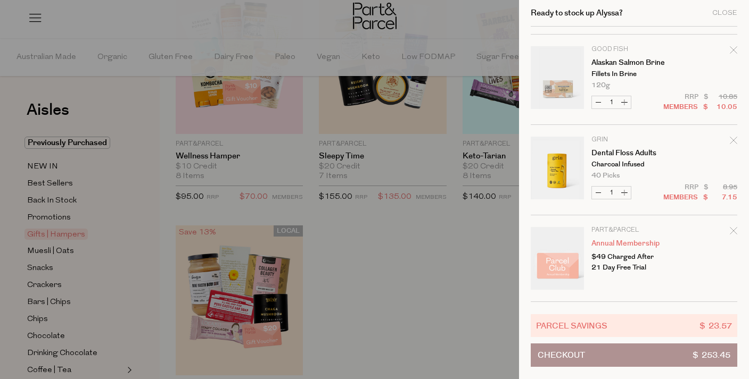
scroll to position [1529, 0]
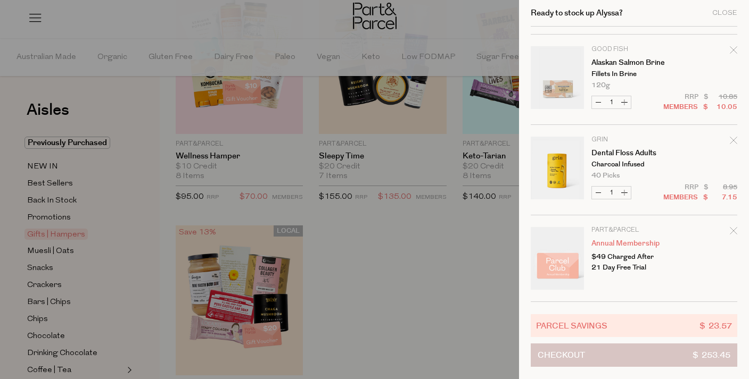
click at [587, 353] on button "Checkout $ 253.45" at bounding box center [633, 355] width 206 height 23
